Goal: Information Seeking & Learning: Learn about a topic

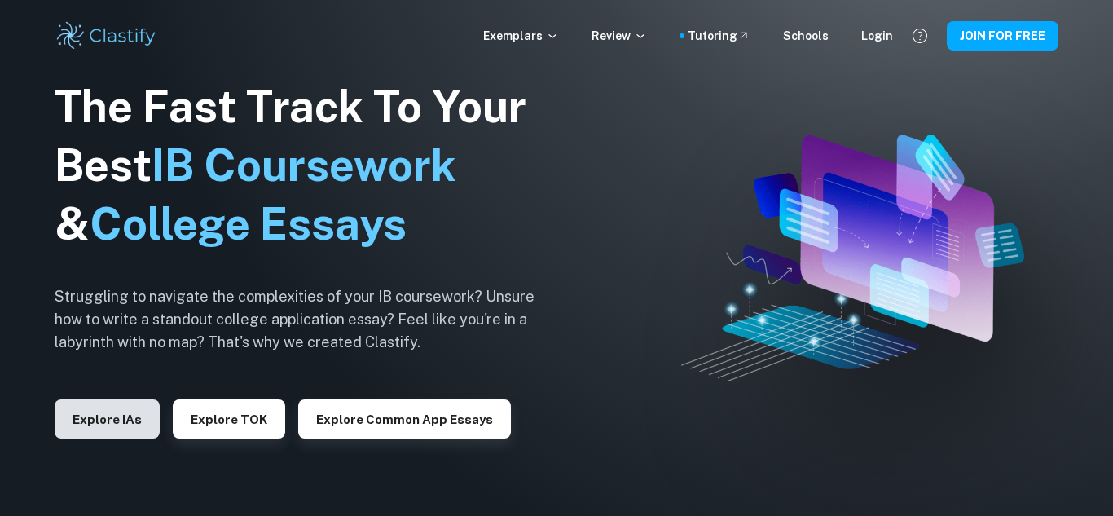
click at [129, 421] on button "Explore IAs" at bounding box center [107, 418] width 105 height 39
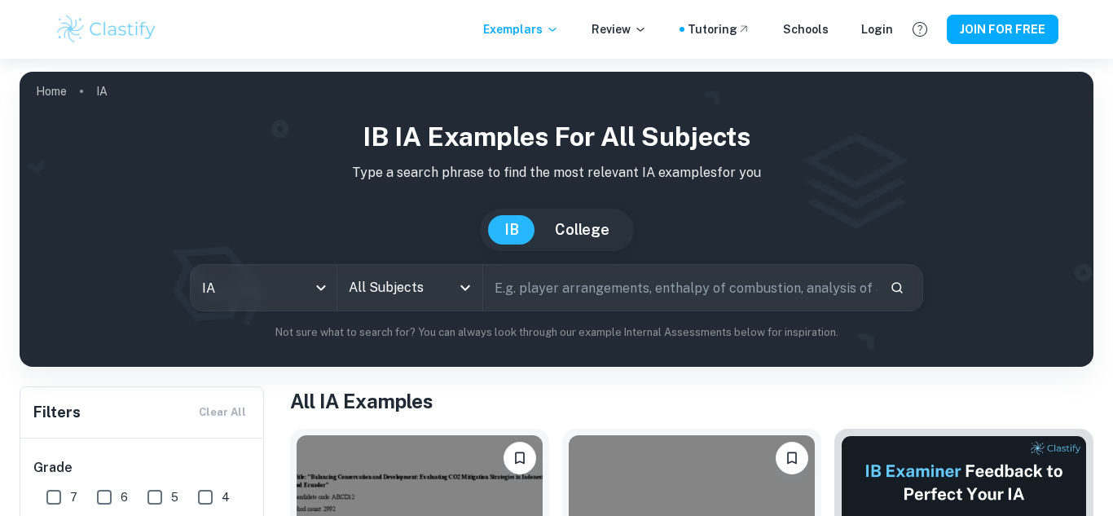
scroll to position [163, 0]
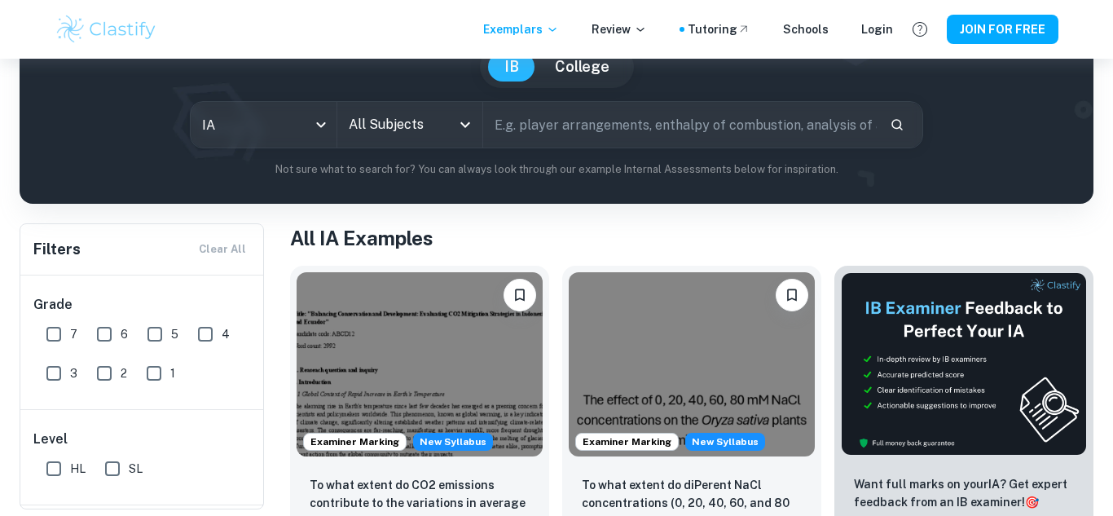
click at [57, 333] on input "7" at bounding box center [53, 334] width 33 height 33
checkbox input "true"
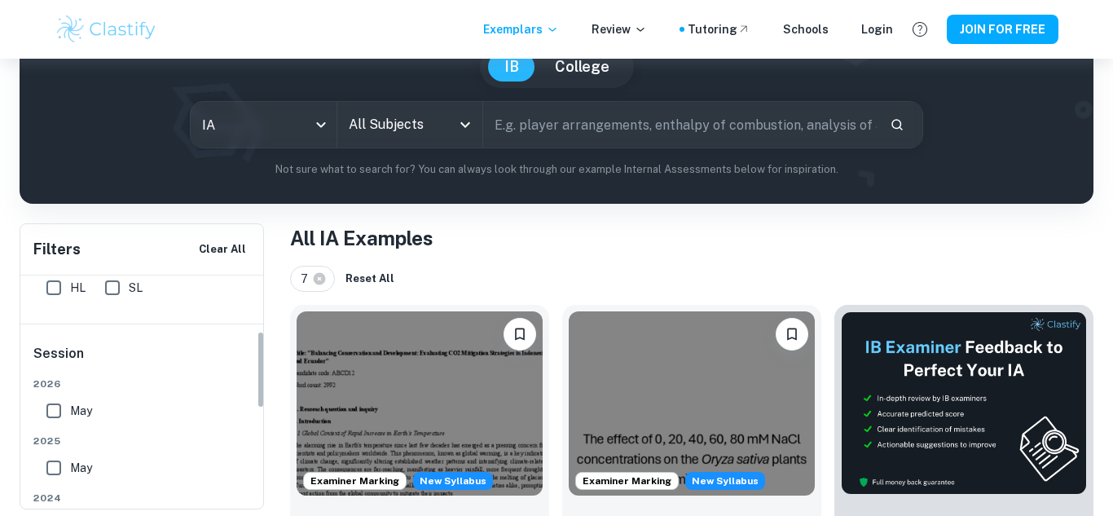
scroll to position [0, 0]
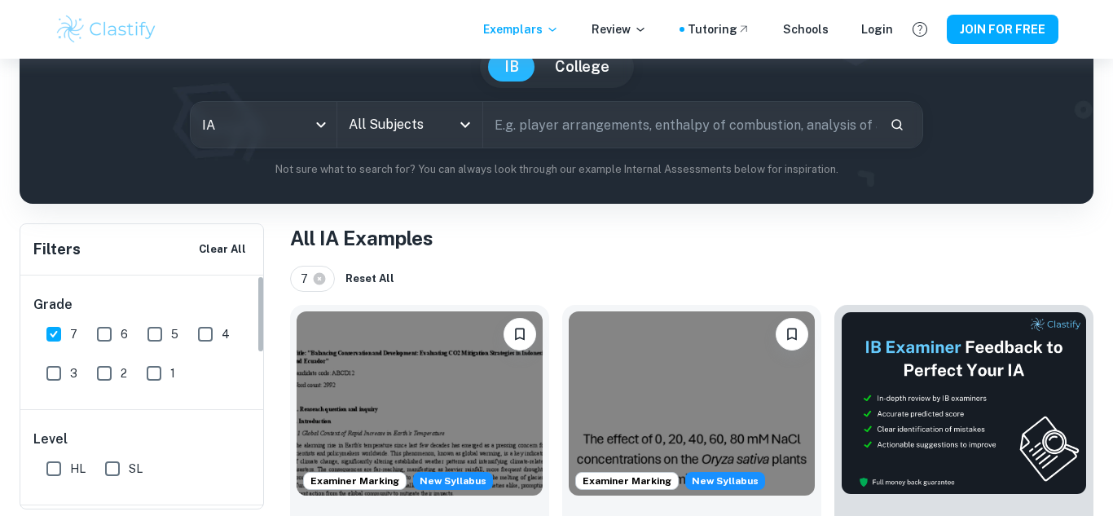
click at [117, 465] on input "SL" at bounding box center [112, 468] width 33 height 33
checkbox input "true"
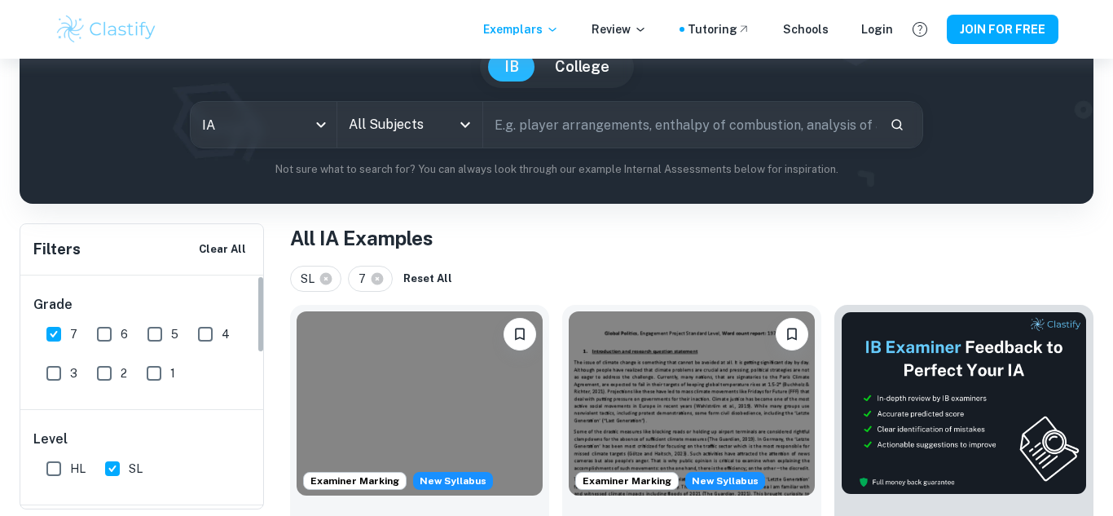
click at [53, 462] on input "HL" at bounding box center [53, 468] width 33 height 33
checkbox input "true"
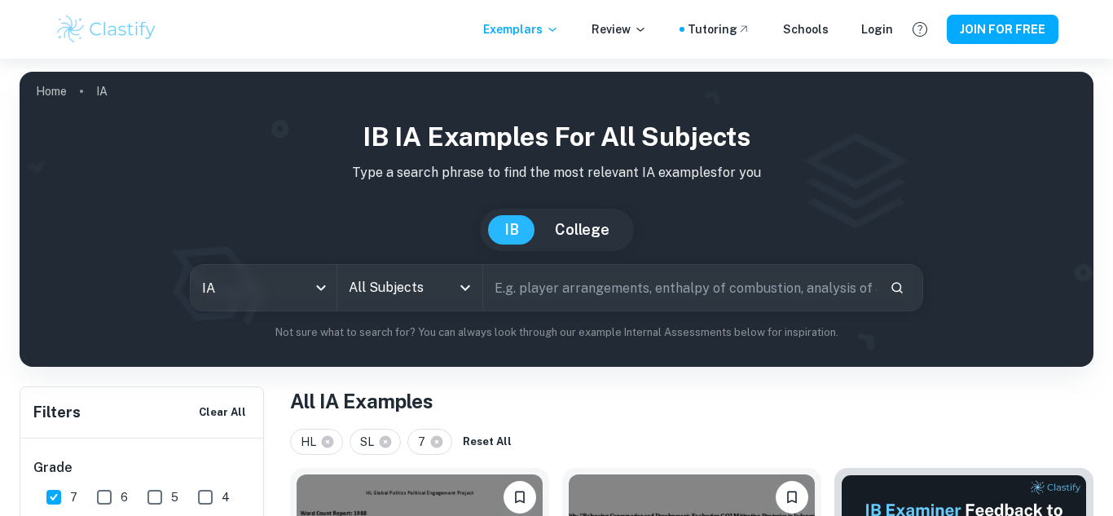
click at [366, 295] on input "All Subjects" at bounding box center [398, 287] width 107 height 31
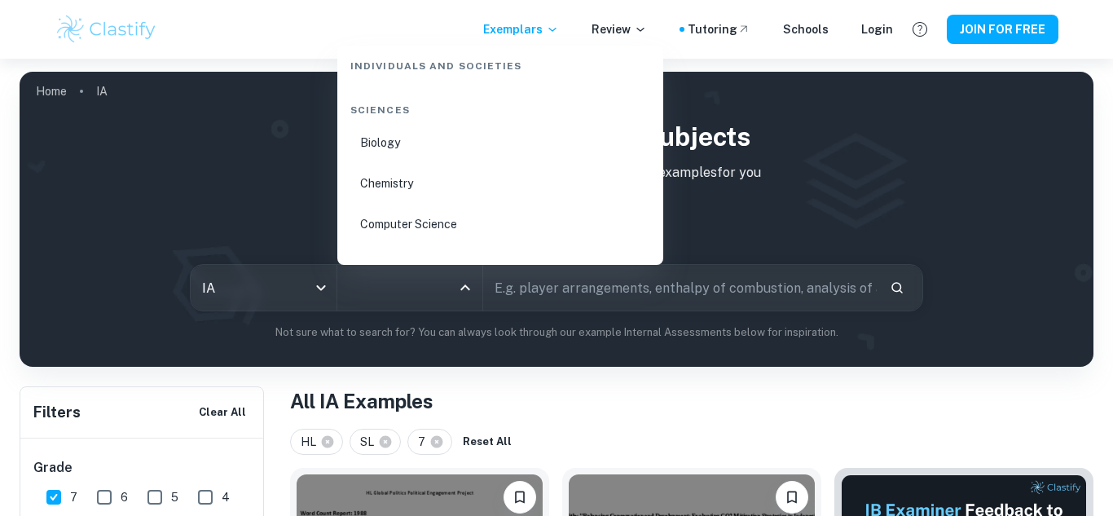
scroll to position [2505, 0]
click at [425, 178] on li "Chemistry" at bounding box center [500, 178] width 313 height 37
type input "Chemistry"
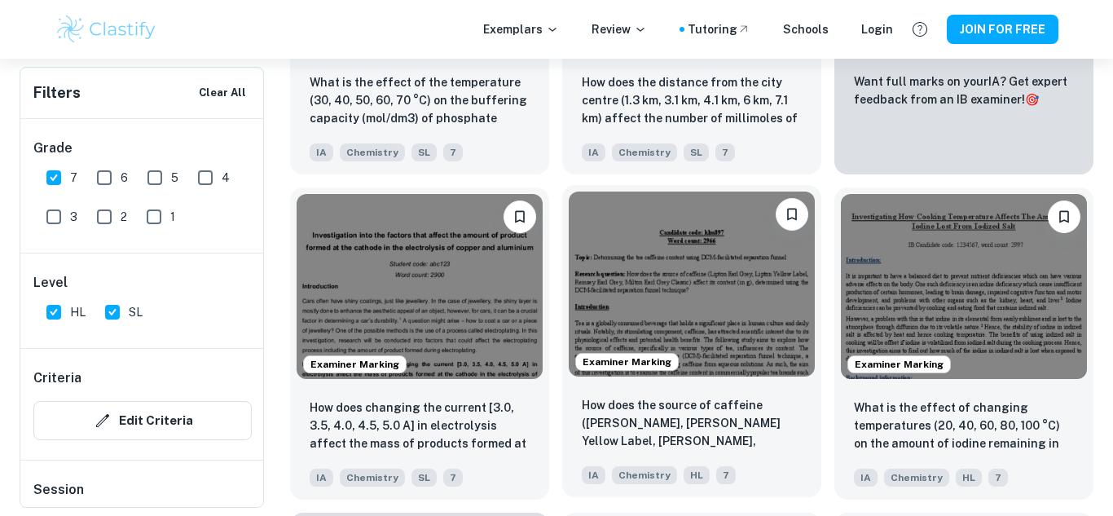
scroll to position [760, 0]
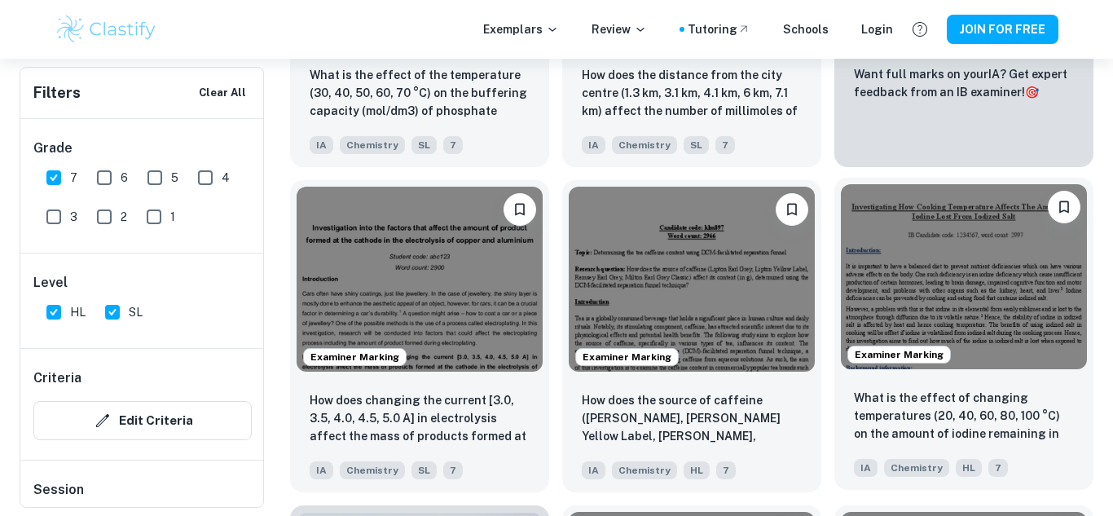
click at [953, 273] on img at bounding box center [964, 276] width 246 height 184
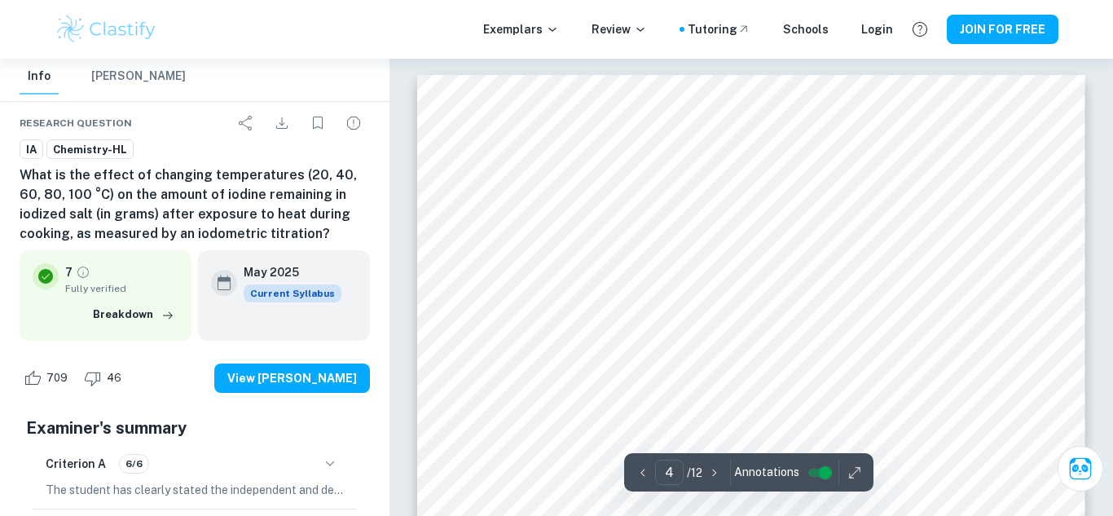
type input "1"
